Goal: Information Seeking & Learning: Find specific fact

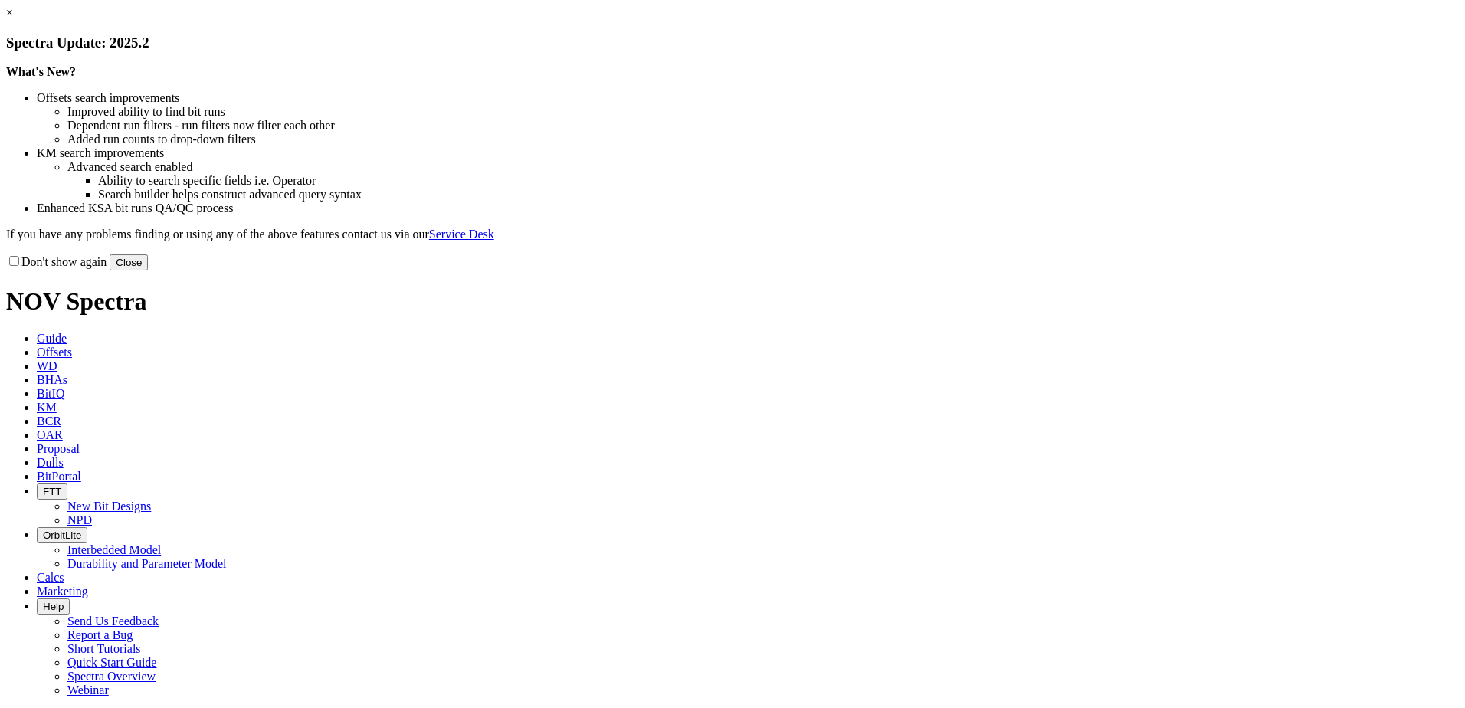
click at [13, 19] on link "×" at bounding box center [9, 12] width 7 height 13
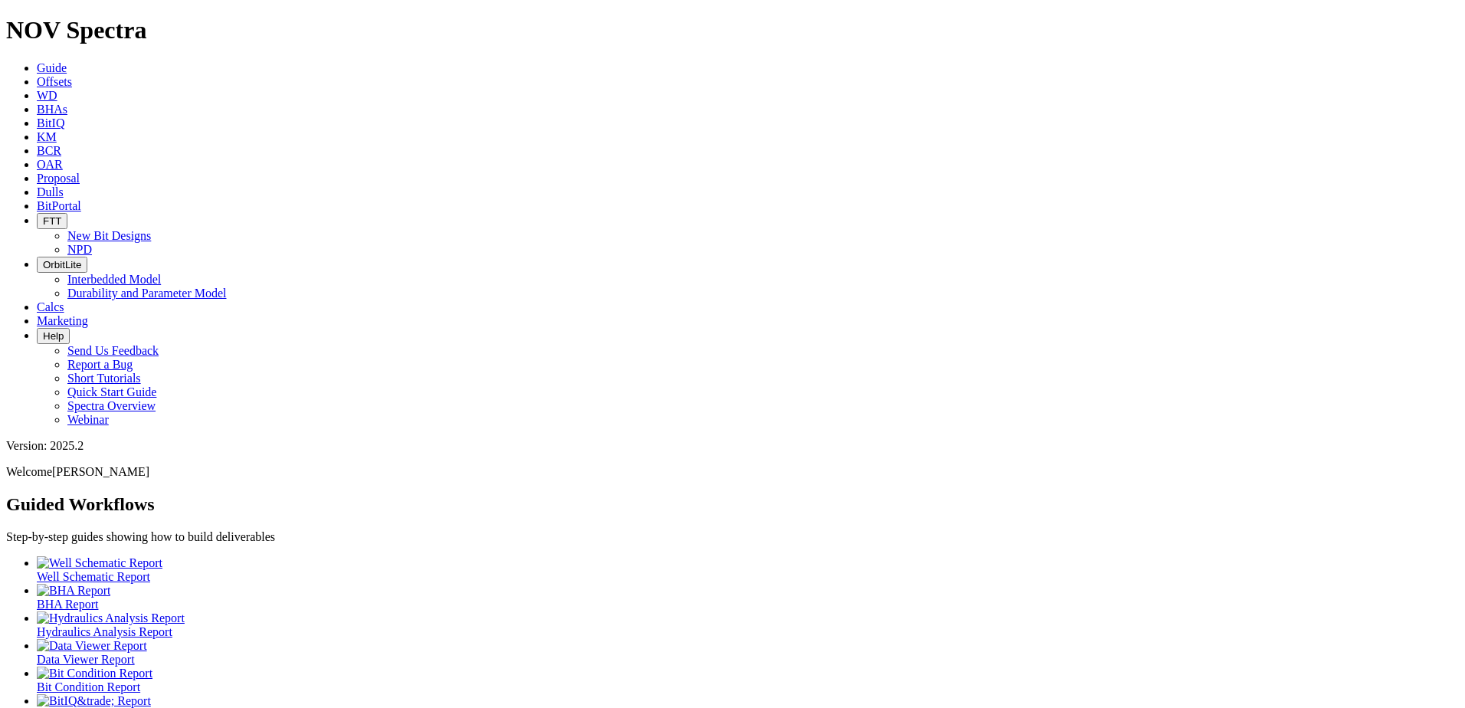
click at [64, 185] on span "Dulls" at bounding box center [50, 191] width 27 height 13
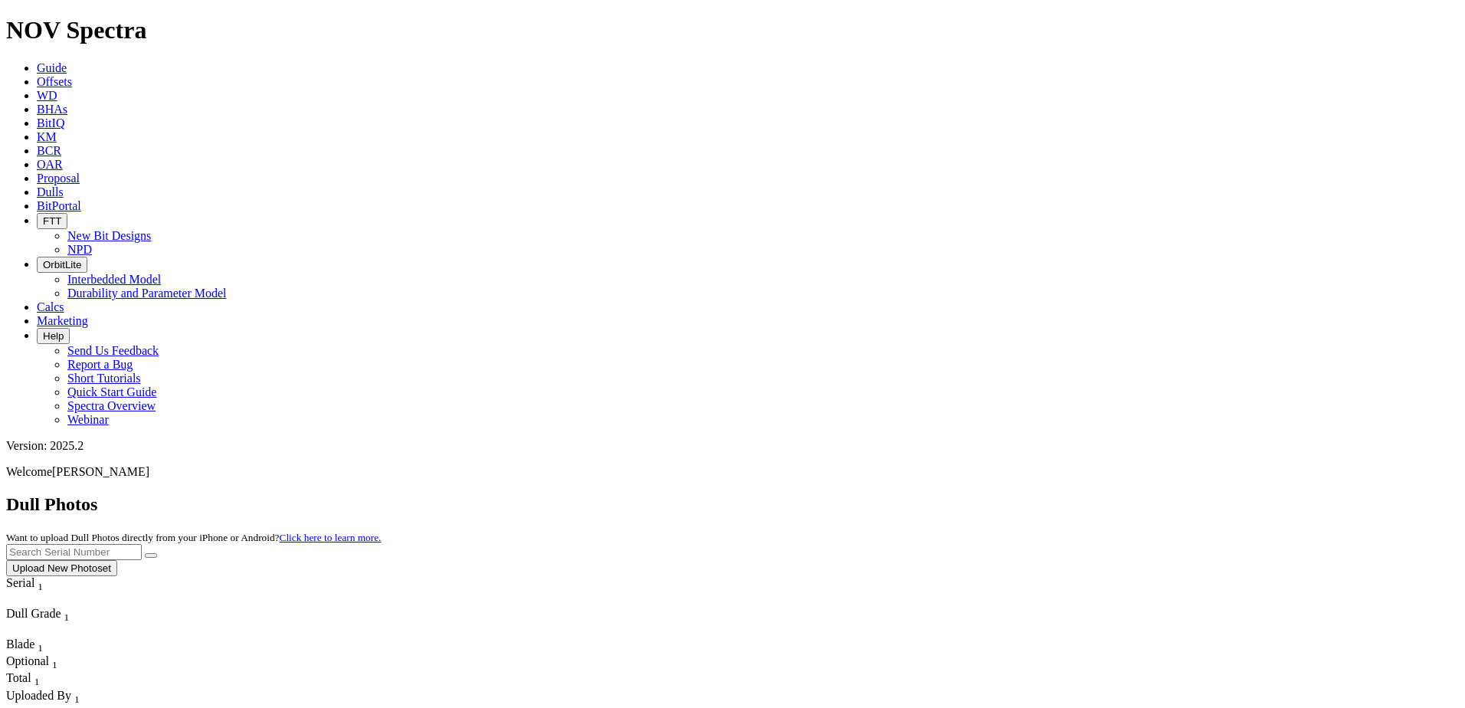
click at [142, 544] on input "text" at bounding box center [74, 552] width 136 height 16
paste input "A318391"
type input "A318391"
drag, startPoint x: 1289, startPoint y: 73, endPoint x: 1188, endPoint y: 74, distance: 101.9
click at [151, 555] on icon "submit" at bounding box center [151, 555] width 0 height 0
